Goal: Transaction & Acquisition: Purchase product/service

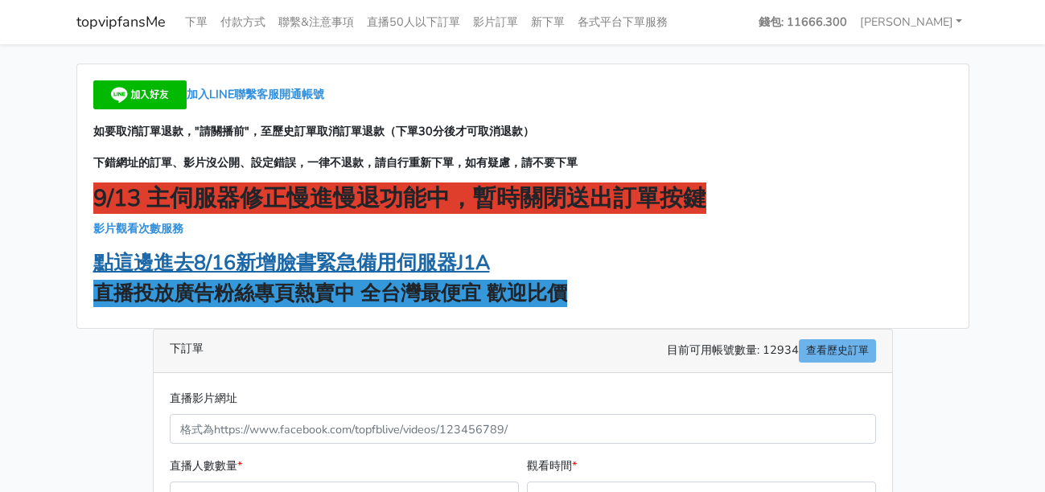
click at [344, 260] on strong "點這邊進去8/16新增臉書緊急備用伺服器J1A" at bounding box center [291, 262] width 396 height 27
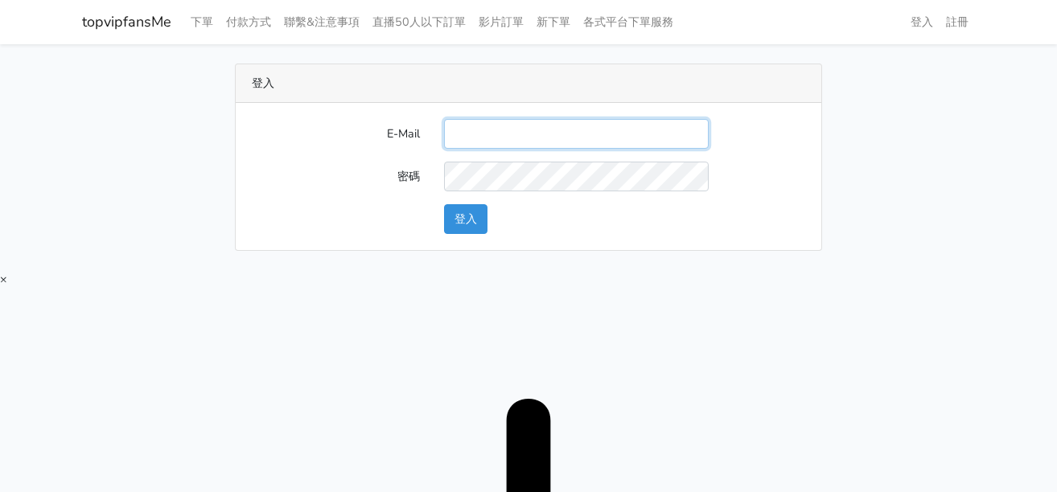
click at [472, 135] on input "E-Mail" at bounding box center [576, 134] width 265 height 30
type input "twtop123@uahoo.com.tw"
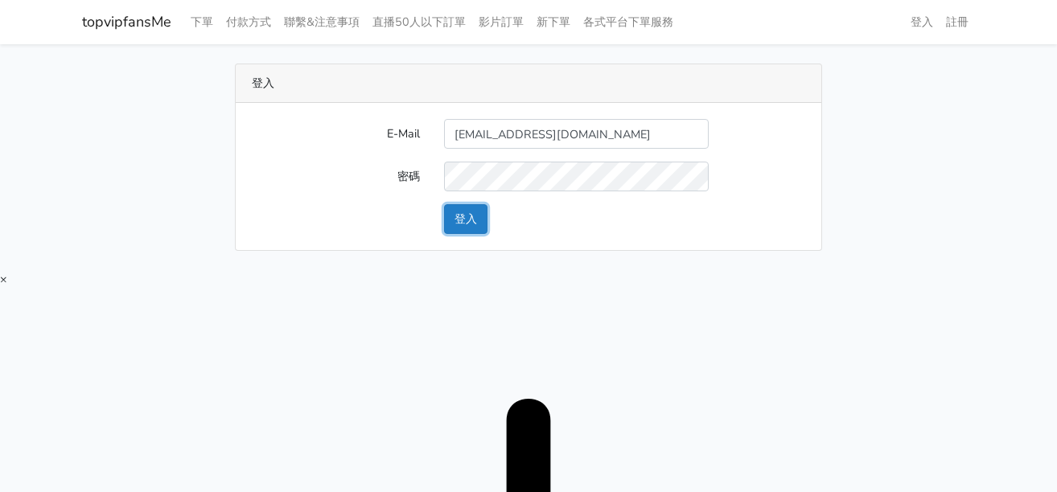
click at [478, 216] on button "登入" at bounding box center [465, 219] width 43 height 30
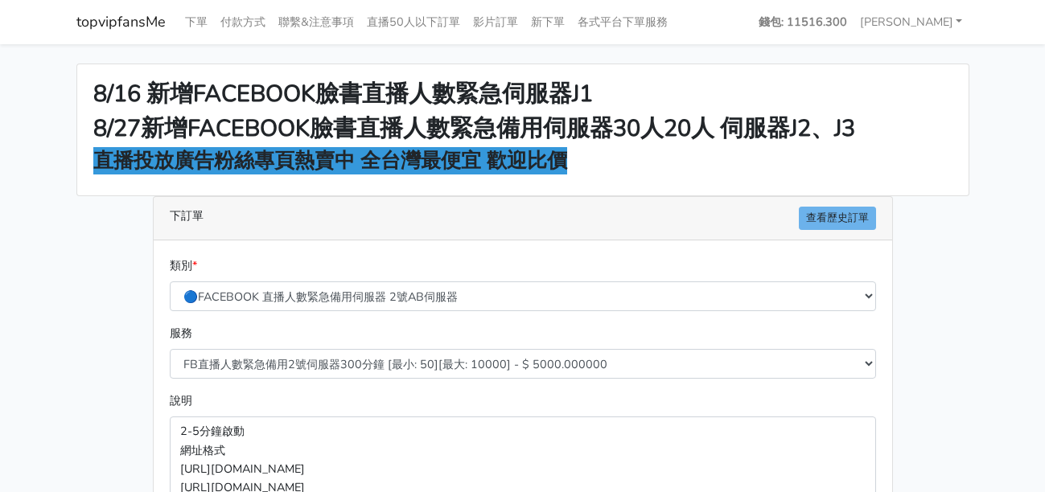
click at [998, 138] on main "8/16 新增FACEBOOK臉書直播人數緊急伺服器J1 8/27新增FACEBOOK臉書直播人數緊急備用伺服器30人20人 伺服器J2、J3 直播投放廣告粉…" at bounding box center [522, 431] width 1045 height 775
drag, startPoint x: 925, startPoint y: 227, endPoint x: 666, endPoint y: 84, distance: 295.5
click at [926, 220] on div "8/16 新增FACEBOOK臉書直播人數緊急伺服器J1 8/27新增FACEBOOK臉書直播人數緊急備用伺服器30人20人 伺服器J2、J3 直播投放廣告粉…" at bounding box center [522, 432] width 917 height 737
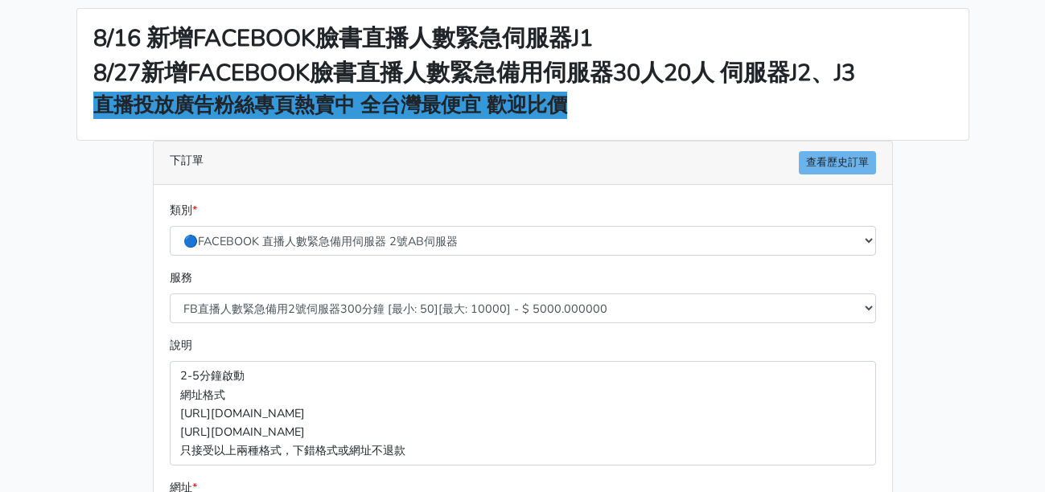
scroll to position [80, 0]
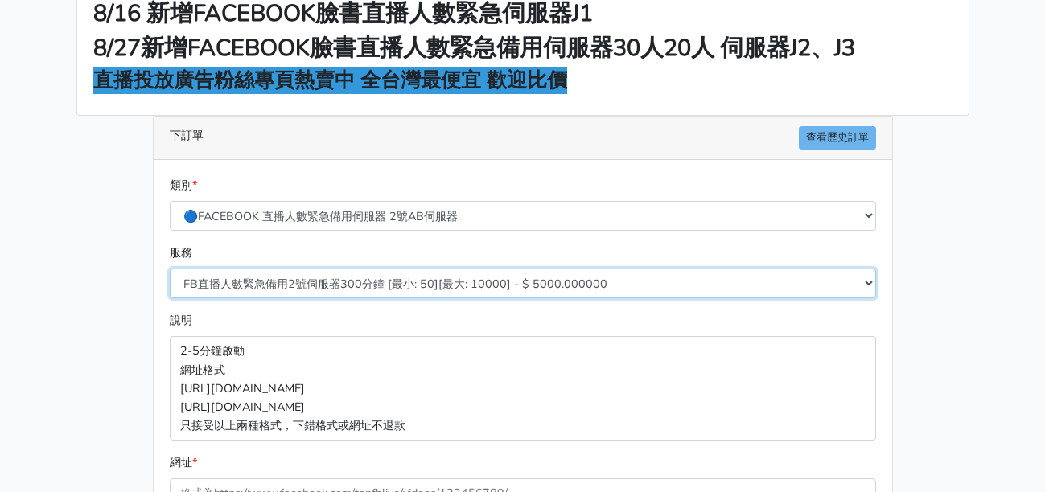
click at [368, 282] on select "FB直播人數緊急備用2號伺服器300分鐘 [最小: 50][最大: 10000] - $ 5000.000000 FB直播人數緊急備用2號伺服器60分鐘 [最…" at bounding box center [523, 284] width 706 height 30
click at [347, 278] on select "FB直播人數緊急備用2號伺服器300分鐘 [最小: 50][最大: 10000] - $ 5000.000000 FB直播人數緊急備用2號伺服器60分鐘 [最…" at bounding box center [523, 284] width 706 height 30
select select "578"
click at [170, 269] on select "FB直播人數緊急備用2號伺服器300分鐘 [最小: 50][最大: 10000] - $ 5000.000000 FB直播人數緊急備用2號伺服器60分鐘 [最…" at bounding box center [523, 284] width 706 height 30
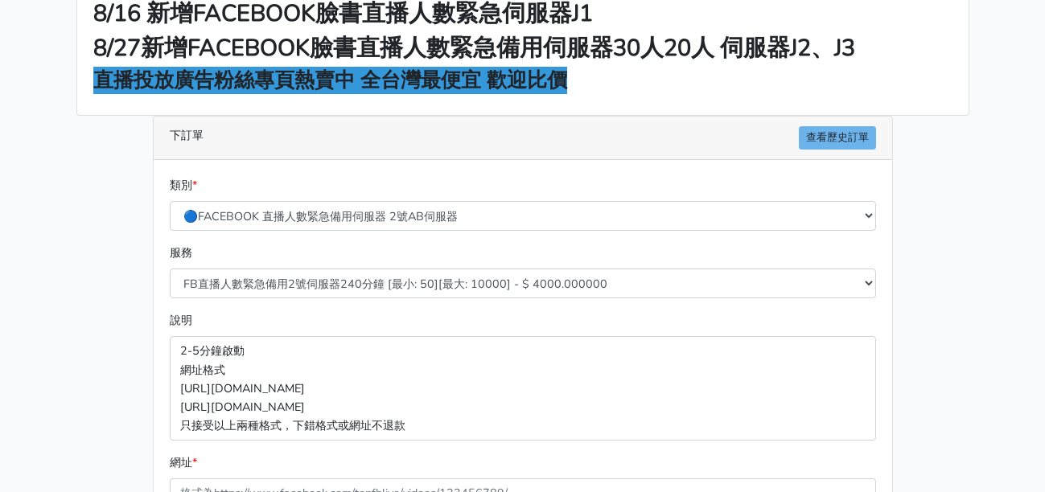
click at [88, 350] on div "8/16 新增FACEBOOK臉書直播人數緊急伺服器J1 8/27新增FACEBOOK臉書直播人數緊急備用伺服器30人20人 伺服器J2、J3 直播投放廣告粉…" at bounding box center [522, 351] width 917 height 737
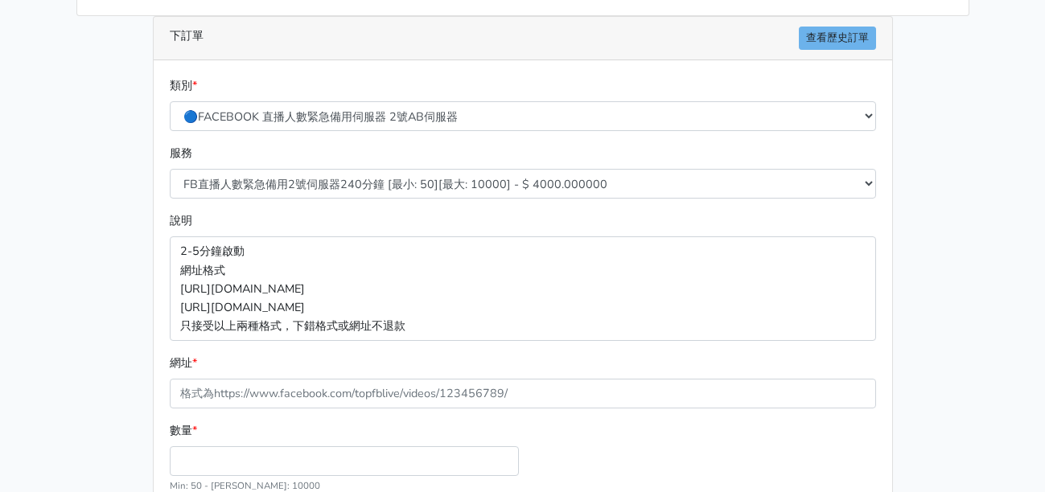
scroll to position [322, 0]
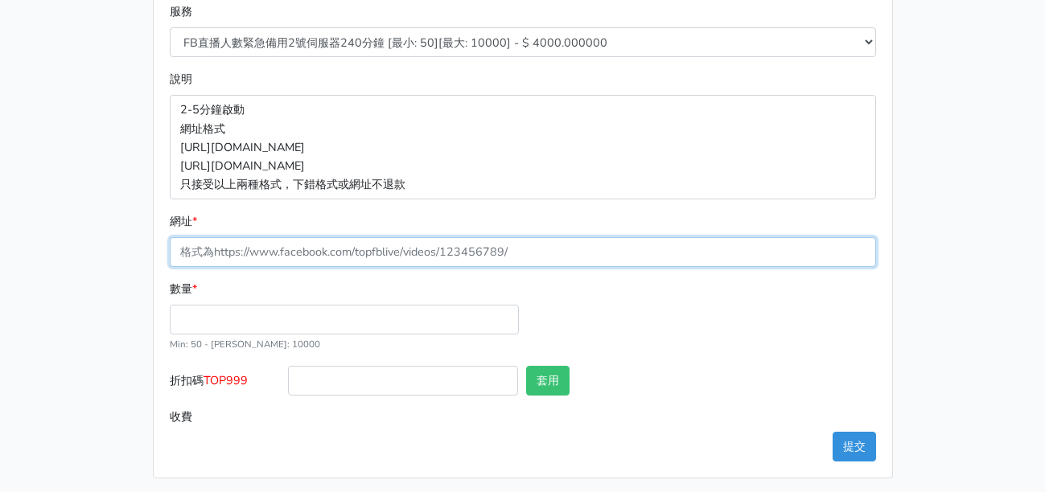
click at [276, 261] on input "網址 *" at bounding box center [523, 252] width 706 height 30
paste input "https://www.facebook.com/100083399346069/videos/724716687399277"
type input "https://www.facebook.com/100083399346069/videos/724716687399277"
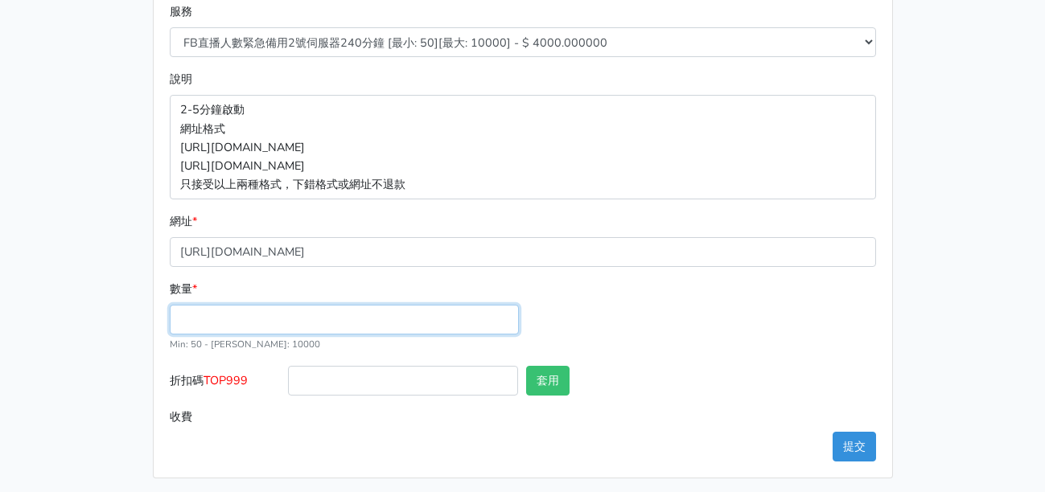
click at [220, 317] on input "數量 *" at bounding box center [344, 320] width 349 height 30
type input "100"
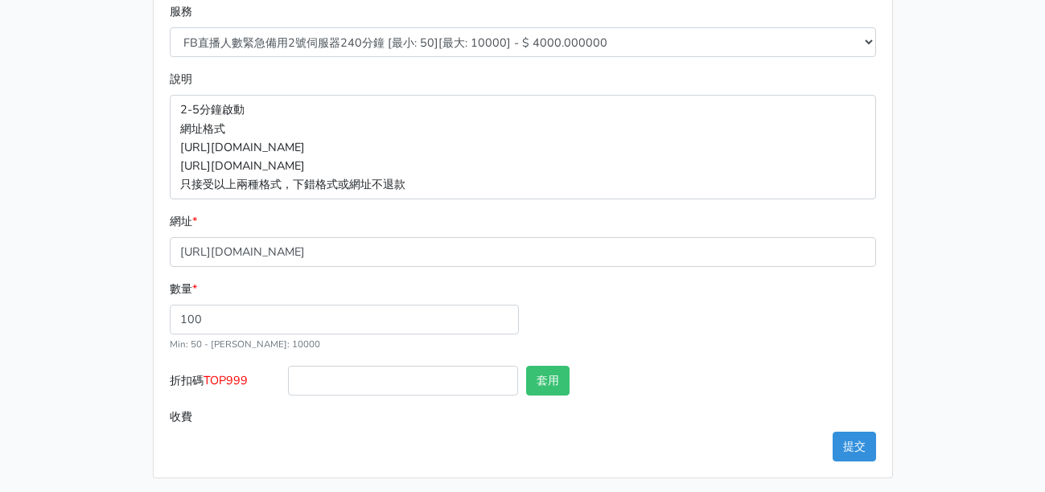
type input "400.000"
click at [235, 374] on span "TOP999" at bounding box center [225, 380] width 44 height 16
click at [288, 374] on input "折扣碼 TOP999" at bounding box center [403, 381] width 230 height 30
click at [235, 374] on span "TOP999" at bounding box center [225, 380] width 44 height 16
click at [288, 374] on input "折扣碼 TOP999" at bounding box center [403, 381] width 230 height 30
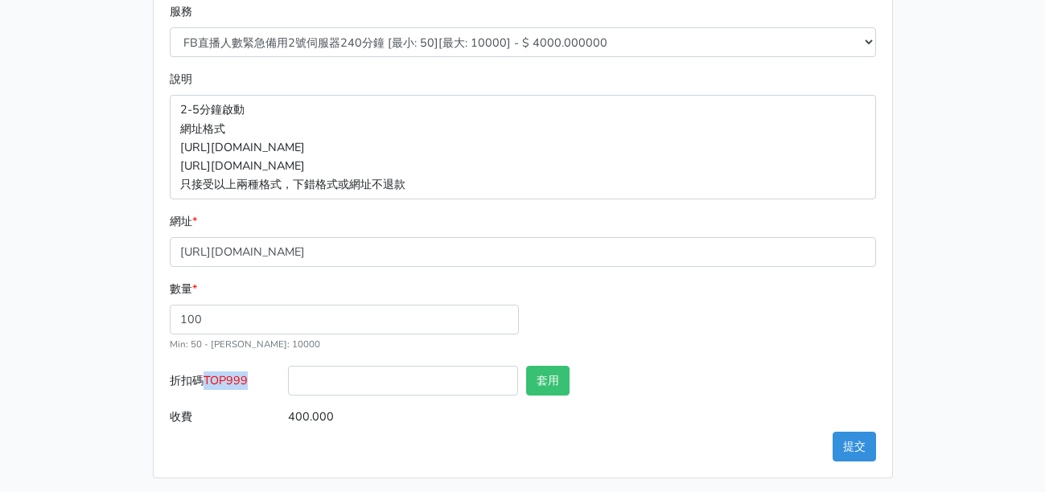
copy span "TOP999"
click at [366, 381] on input "折扣碼 TOP999" at bounding box center [403, 381] width 230 height 30
paste input "TOP999"
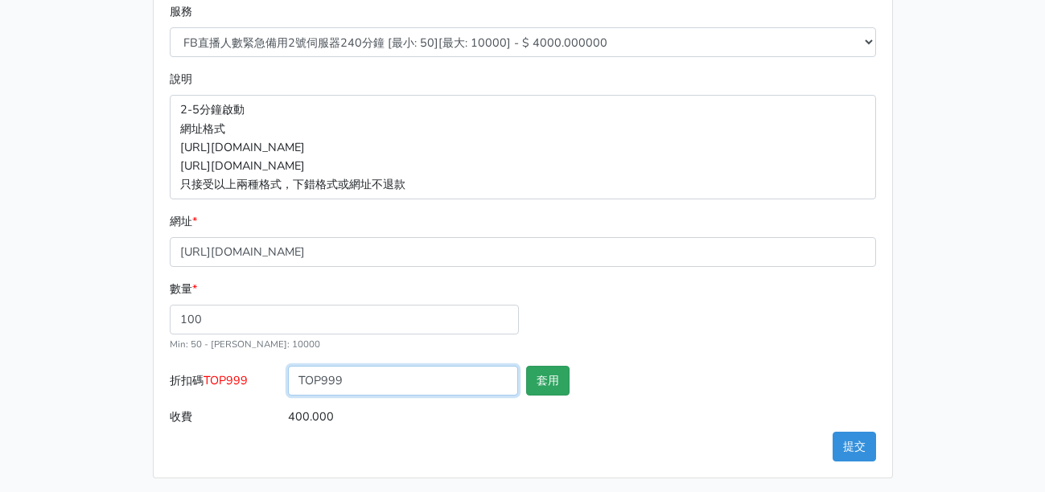
type input "TOP999"
click at [556, 391] on button "套用" at bounding box center [547, 381] width 43 height 30
type input "套用失敗"
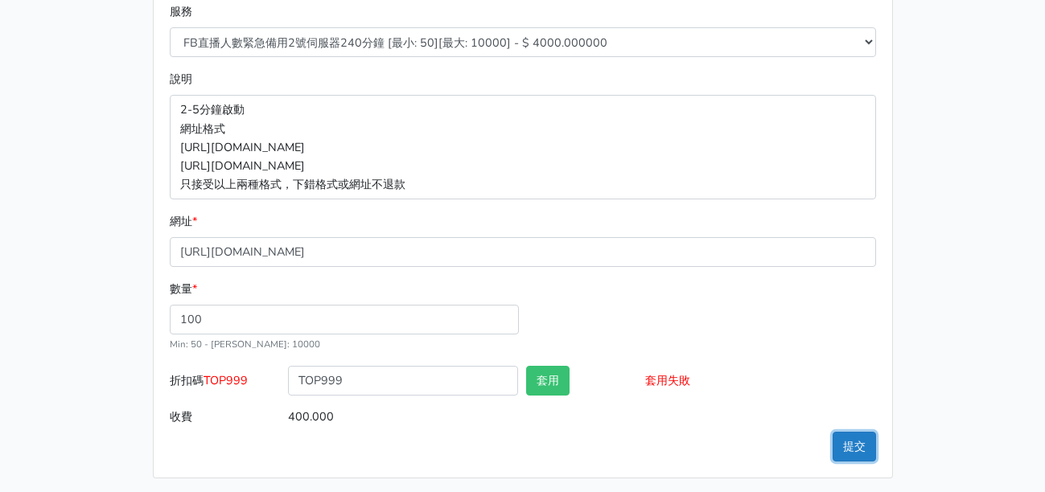
click at [864, 450] on button "提交" at bounding box center [853, 447] width 43 height 30
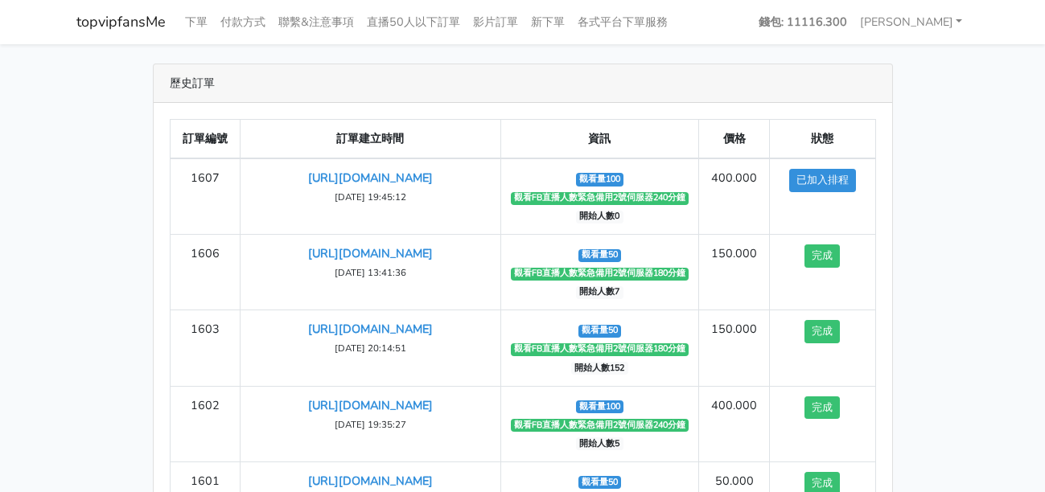
click at [905, 135] on div "歷史訂單 訂單編號 訂單建立時間 資訊 價格 狀態 1607 [URL][DOMAIN_NAME] [DATE] 19:45:12 觀看量100" at bounding box center [522, 337] width 917 height 546
drag, startPoint x: 794, startPoint y: 118, endPoint x: 758, endPoint y: 109, distance: 37.5
click at [794, 118] on div "訂單編號 訂單建立時間 資訊 價格 狀態 1607 https://www.facebook.com/100083399346069/videos/72471…" at bounding box center [523, 356] width 738 height 506
